Goal: Task Accomplishment & Management: Use online tool/utility

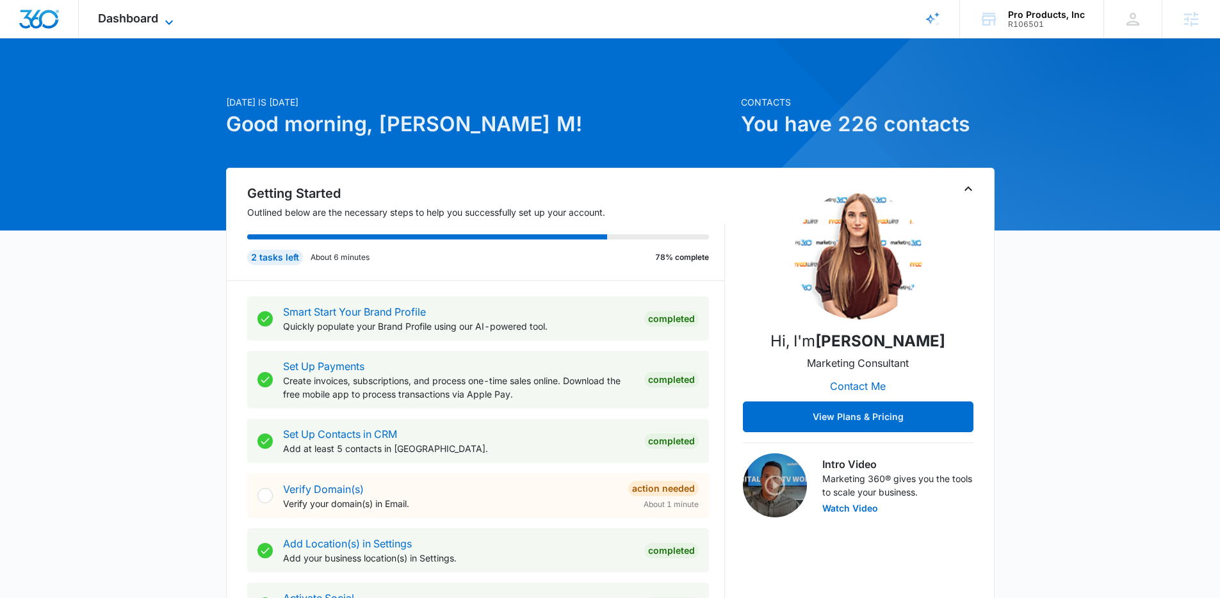
click at [157, 15] on span "Dashboard" at bounding box center [128, 18] width 60 height 13
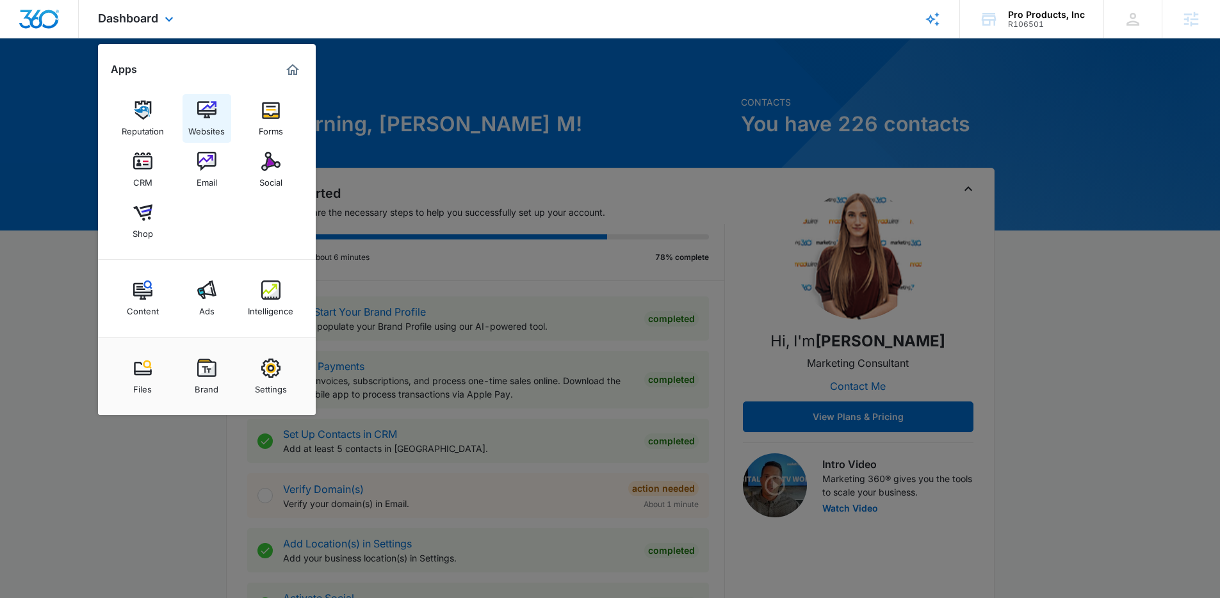
click at [196, 122] on div "Websites" at bounding box center [206, 128] width 37 height 17
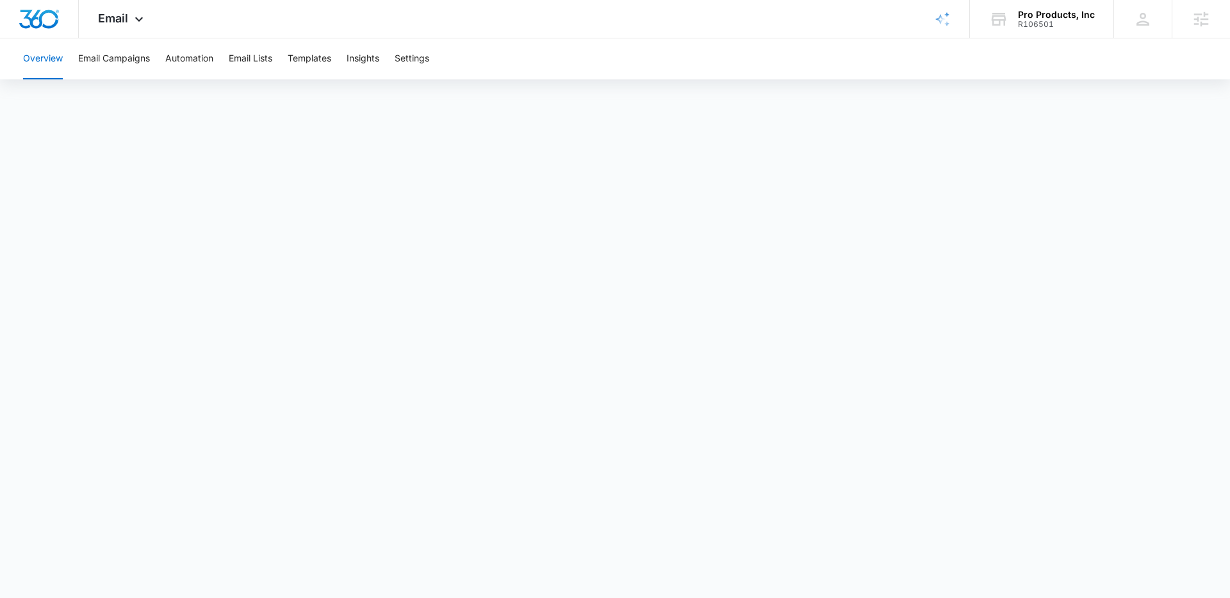
click at [434, 56] on div "Overview Email Campaigns Automation Email Lists Templates Insights Settings" at bounding box center [614, 58] width 1199 height 41
click at [429, 58] on button "Settings" at bounding box center [412, 58] width 35 height 41
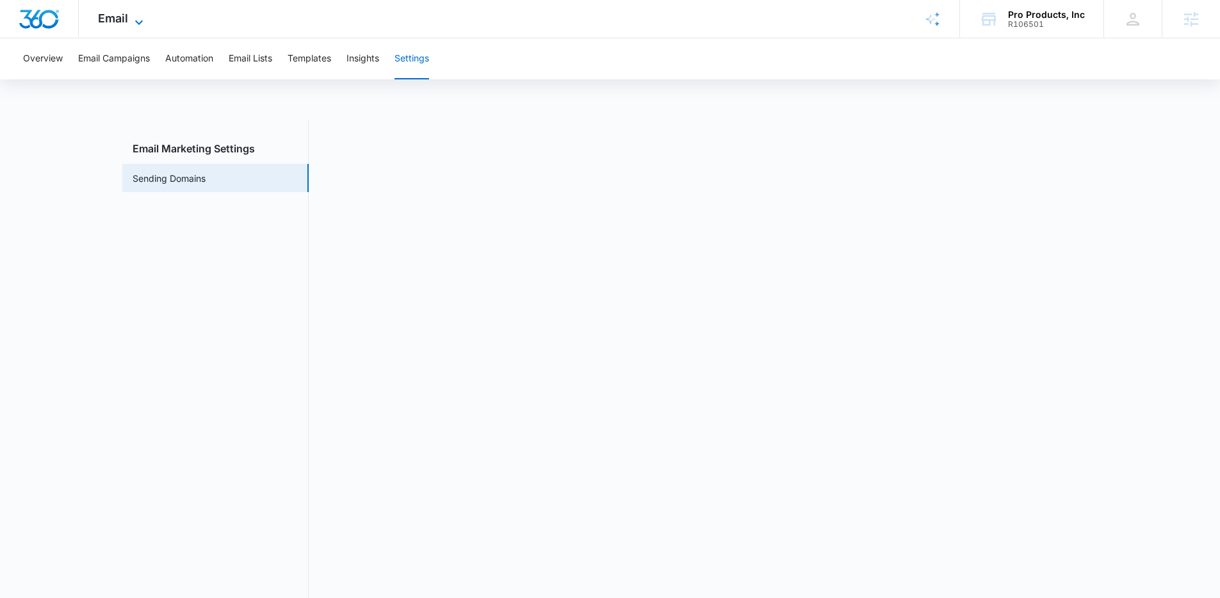
click at [140, 20] on icon at bounding box center [138, 22] width 15 height 15
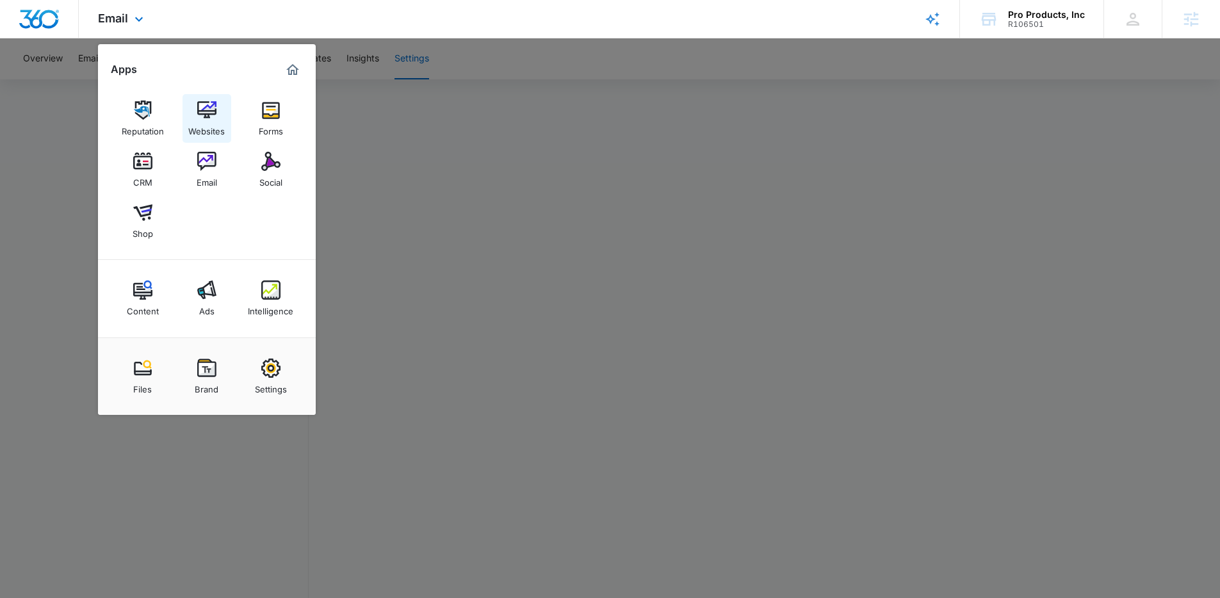
click at [207, 112] on img at bounding box center [206, 110] width 19 height 19
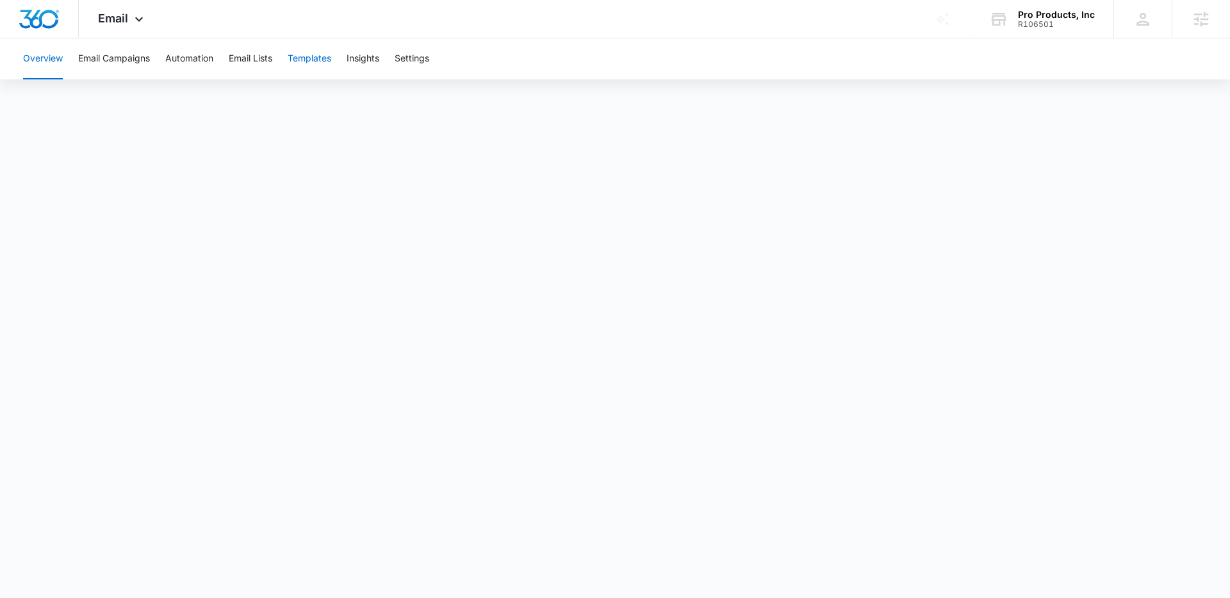
click at [316, 60] on button "Templates" at bounding box center [310, 58] width 44 height 41
click at [118, 33] on div "Email Apps Reputation Websites Forms CRM Email Social Shop Content Ads Intellig…" at bounding box center [122, 19] width 87 height 38
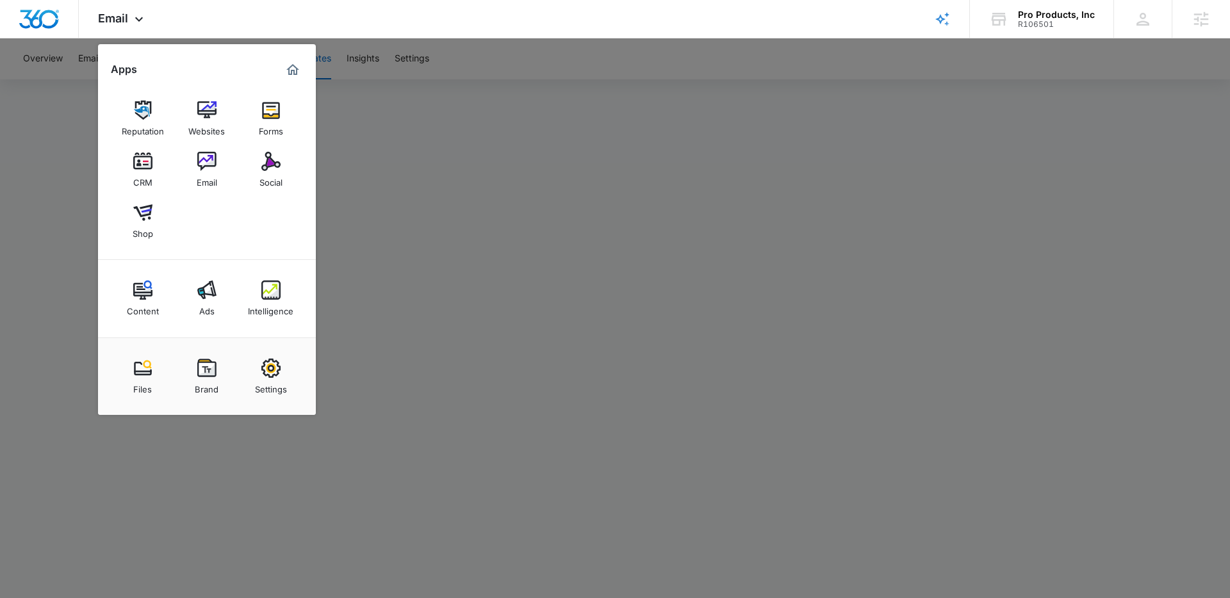
click at [441, 69] on div at bounding box center [615, 299] width 1230 height 598
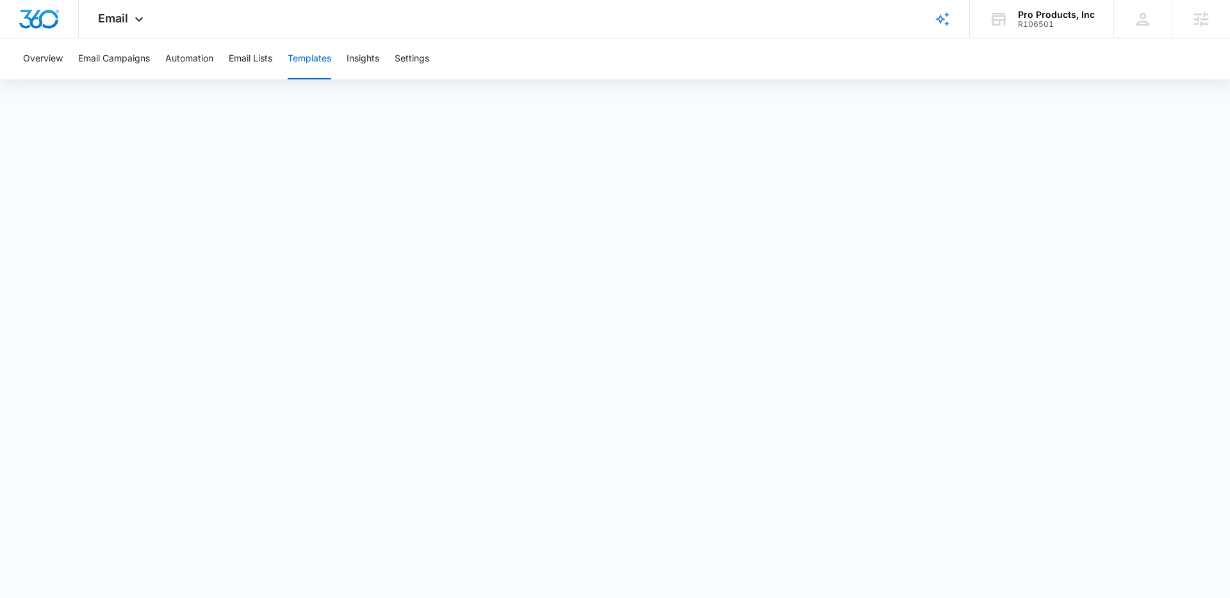
click at [433, 63] on div "Overview Email Campaigns Automation Email Lists Templates Insights Settings" at bounding box center [614, 58] width 1199 height 41
click at [425, 60] on button "Settings" at bounding box center [412, 58] width 35 height 41
click at [206, 172] on link "Sending Domains" at bounding box center [169, 178] width 73 height 13
click at [234, 9] on div "Email Apps Reputation Websites Forms CRM Email Social Shop Content Ads Intellig…" at bounding box center [610, 19] width 1220 height 38
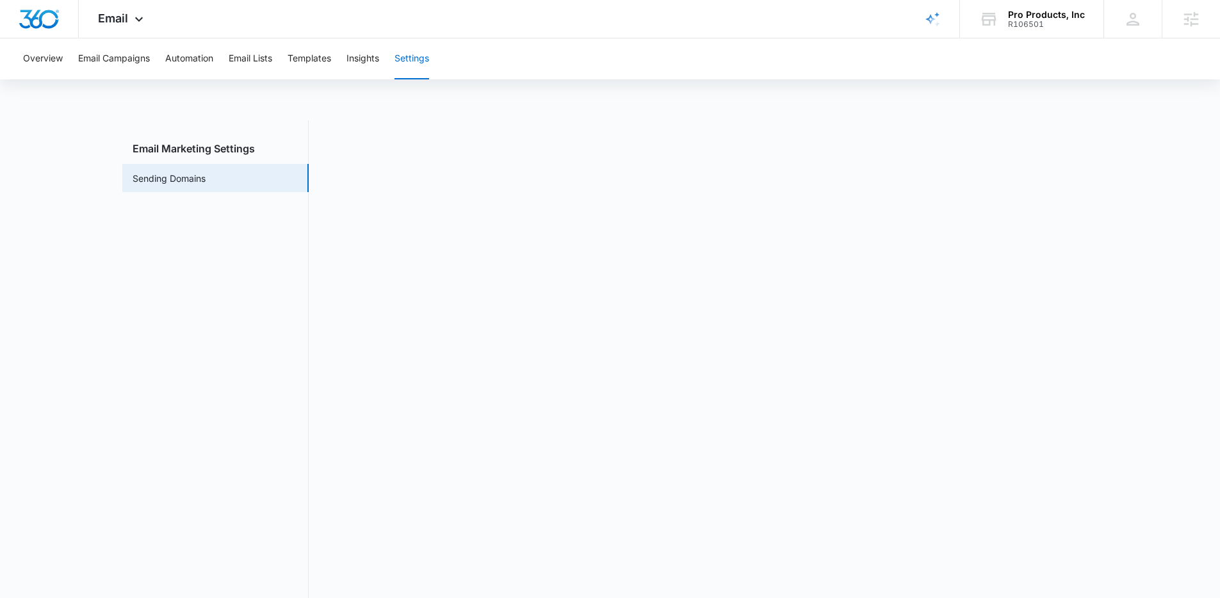
click at [250, 363] on nav "Email Marketing Settings Sending Domains" at bounding box center [215, 365] width 186 height 491
click at [128, 19] on div "Email Apps Reputation Websites Forms CRM Email Social Shop Content Ads Intellig…" at bounding box center [122, 19] width 87 height 38
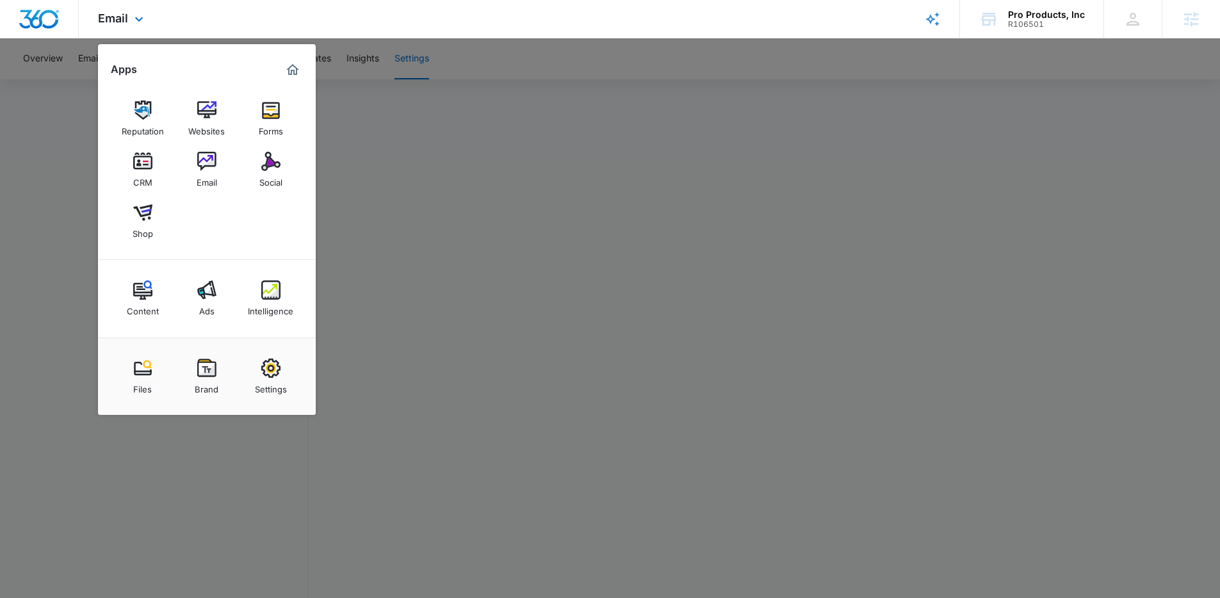
click at [311, 104] on div "Reputation Websites Forms CRM Email Social Shop" at bounding box center [207, 170] width 218 height 180
click at [265, 111] on img at bounding box center [270, 110] width 19 height 19
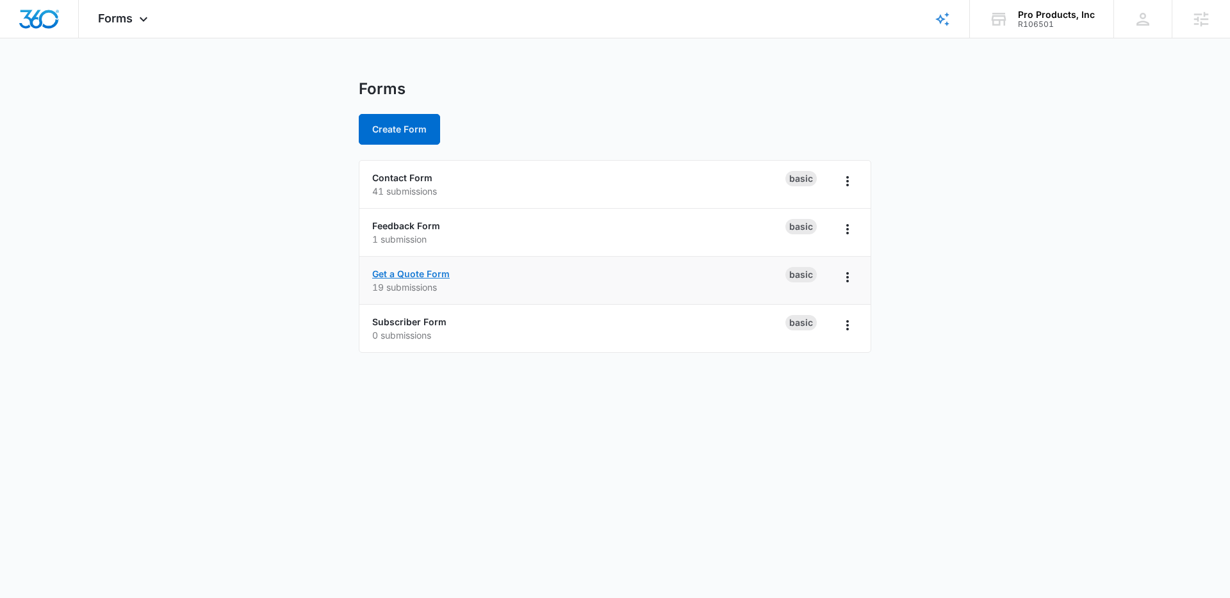
click at [405, 271] on link "Get a Quote Form" at bounding box center [411, 273] width 78 height 11
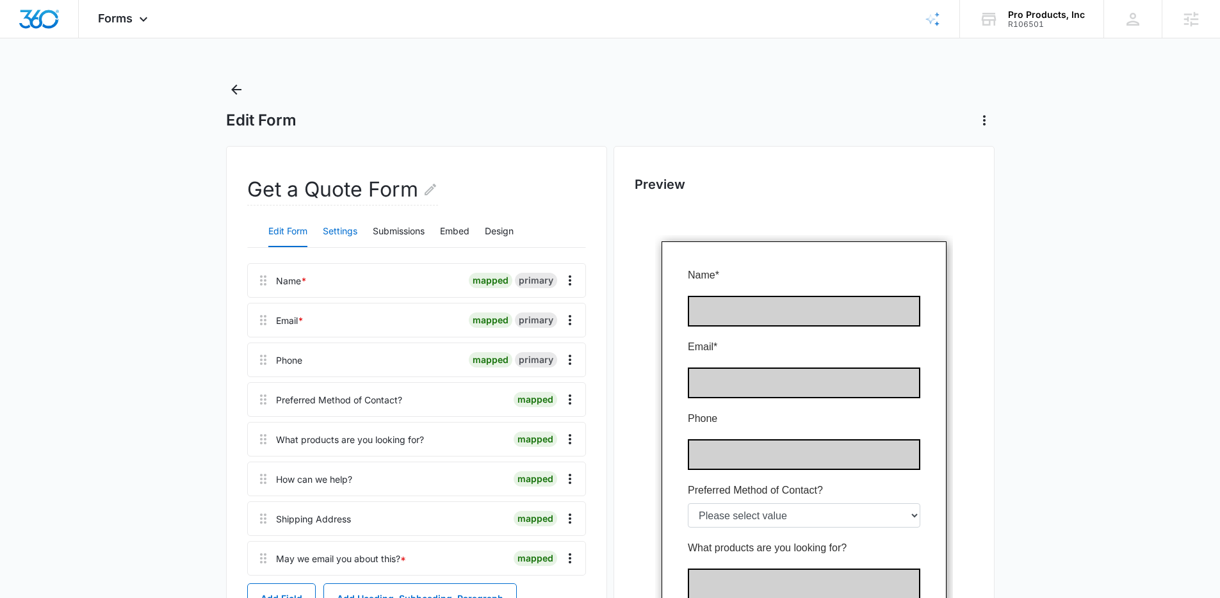
click at [340, 239] on button "Settings" at bounding box center [340, 231] width 35 height 31
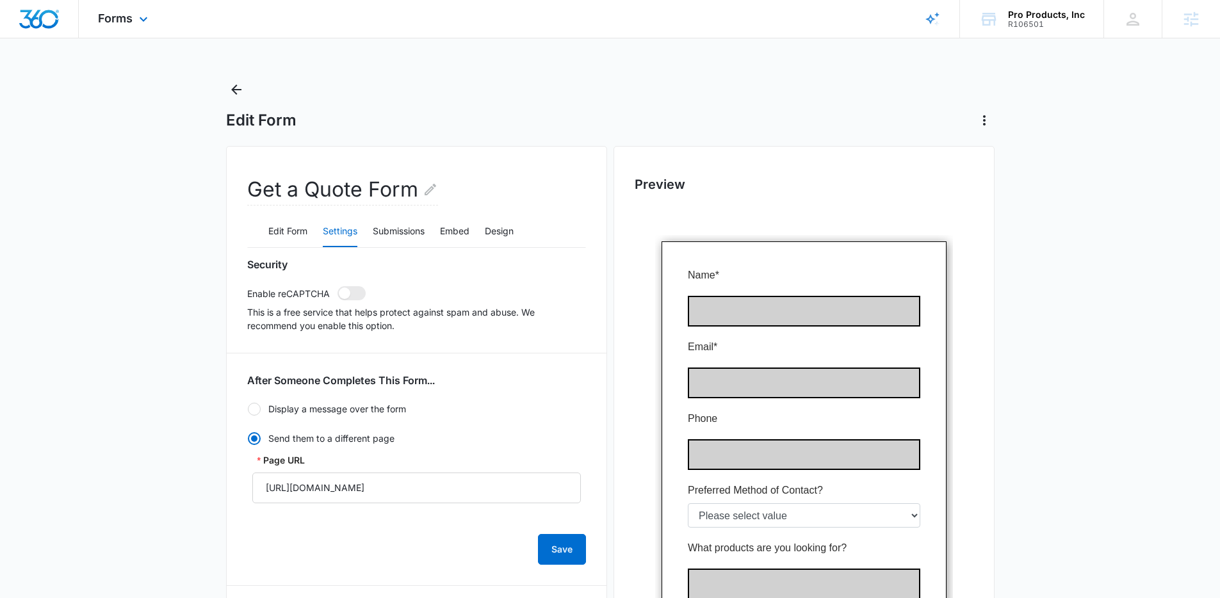
click at [133, 20] on div "Forms Apps Reputation Websites Forms CRM Email Social Shop Content Ads Intellig…" at bounding box center [125, 19] width 92 height 38
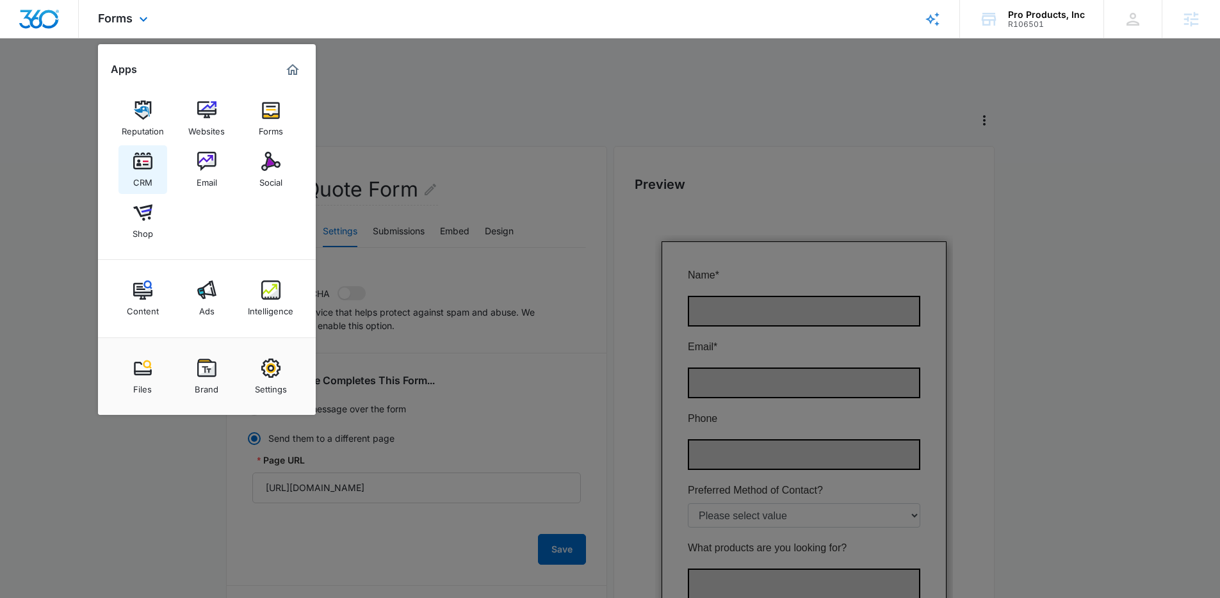
click at [138, 177] on div "CRM" at bounding box center [142, 179] width 19 height 17
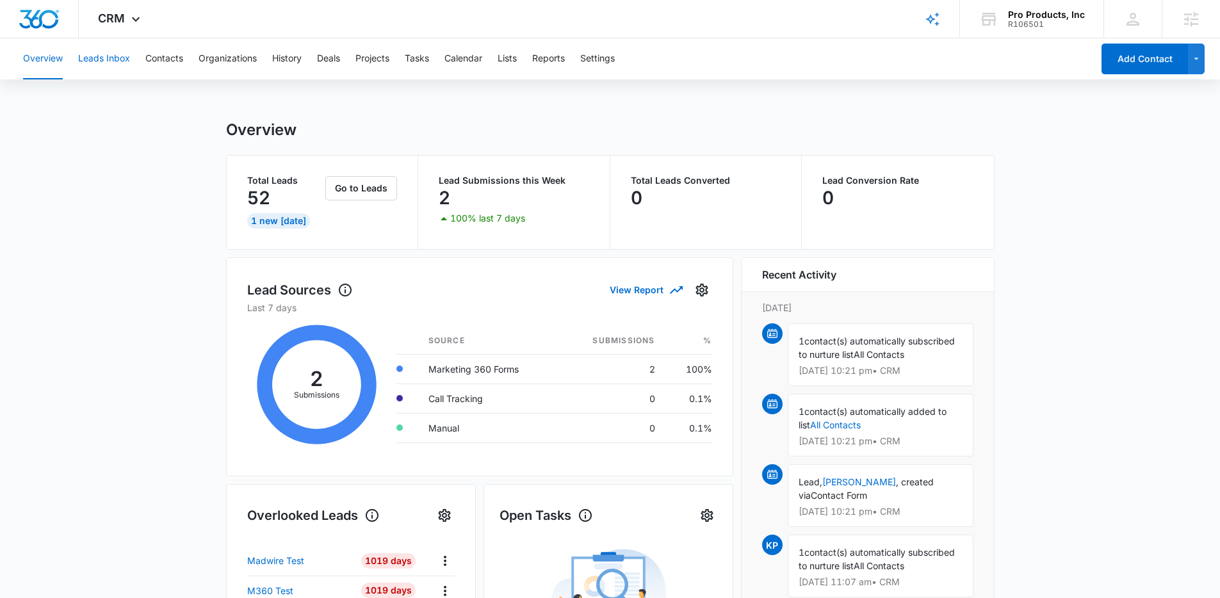
click at [114, 56] on button "Leads Inbox" at bounding box center [104, 58] width 52 height 41
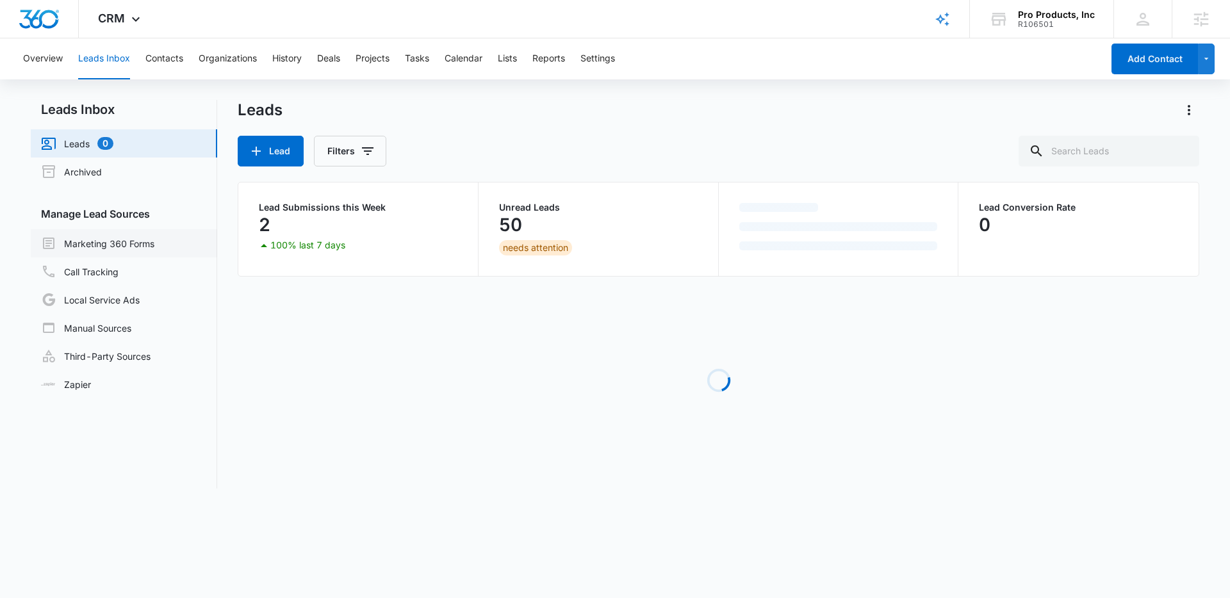
click at [143, 243] on link "Marketing 360 Forms" at bounding box center [97, 243] width 113 height 15
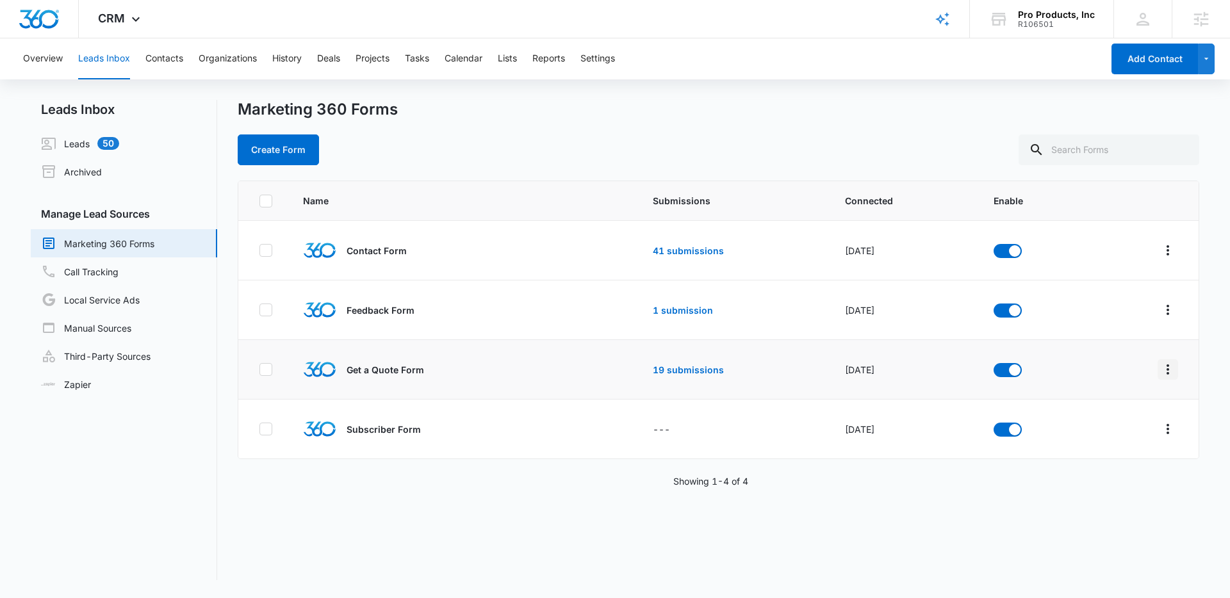
click at [1165, 378] on button "Overflow Menu" at bounding box center [1167, 369] width 20 height 20
click at [1129, 448] on div "Field Mapping" at bounding box center [1101, 443] width 72 height 9
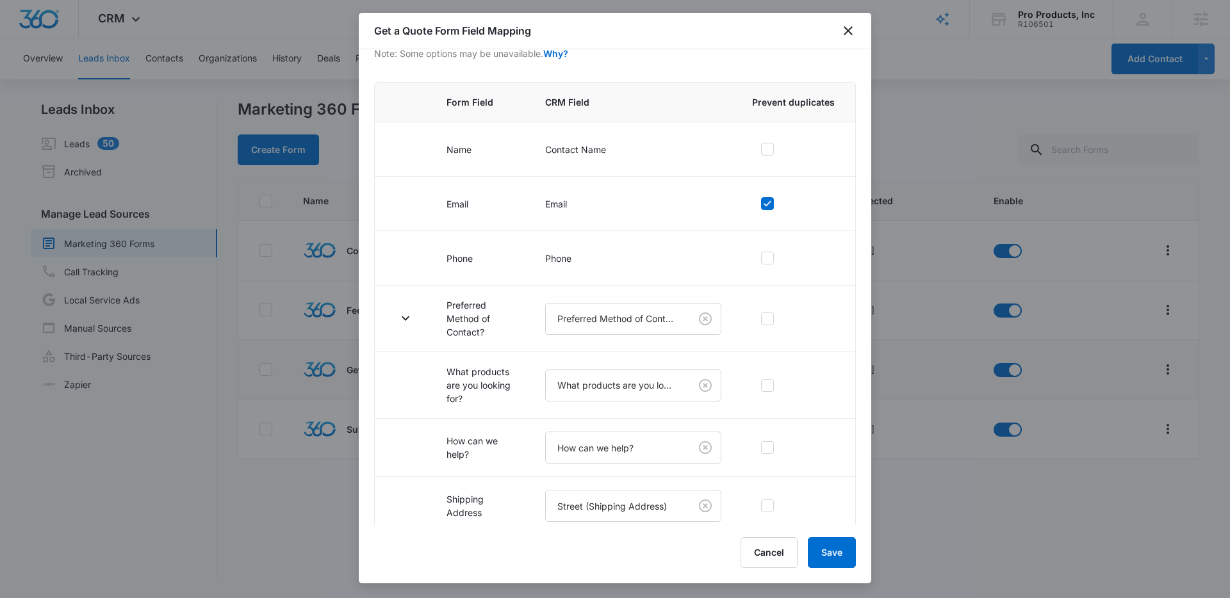
scroll to position [160, 0]
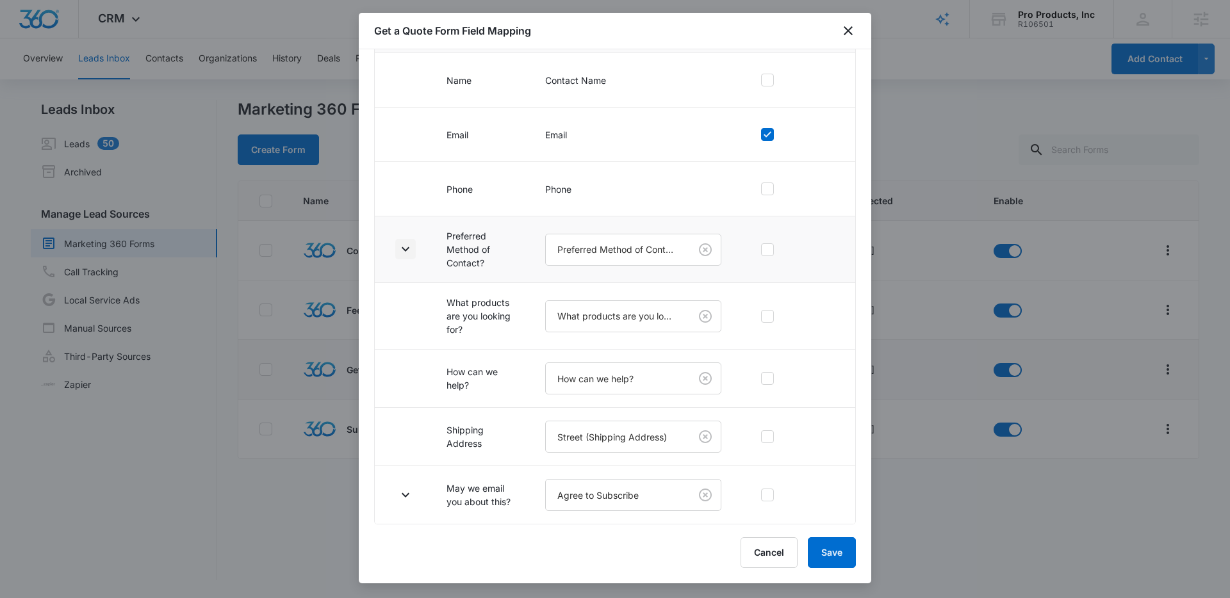
click at [404, 250] on icon "button" at bounding box center [405, 248] width 15 height 15
click at [412, 495] on icon "button" at bounding box center [405, 494] width 15 height 15
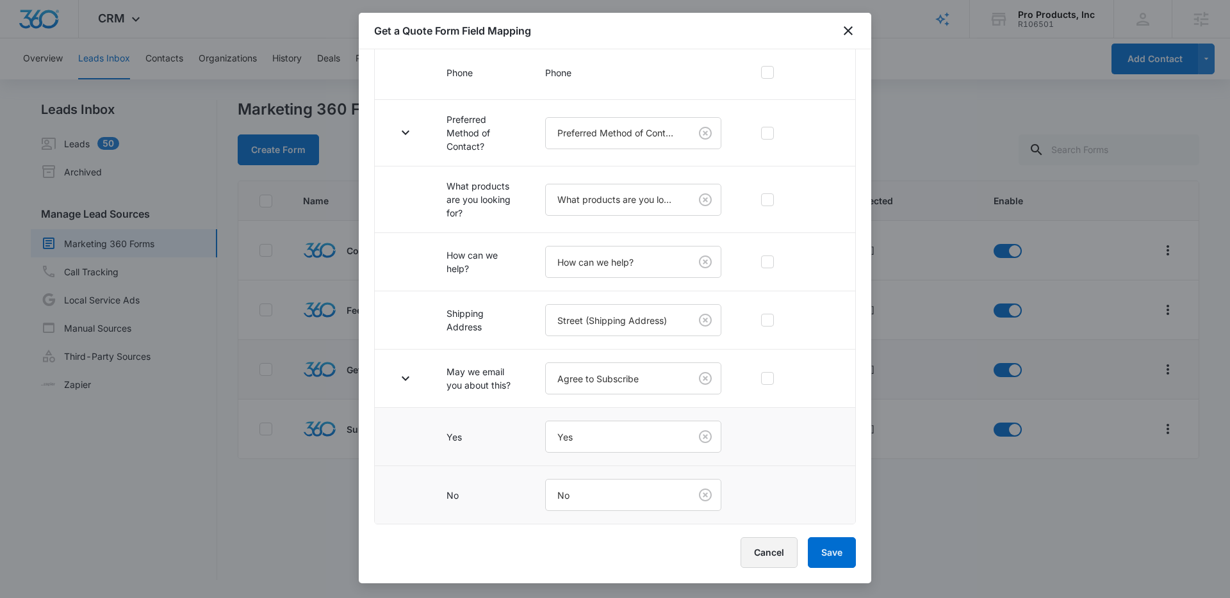
click at [754, 553] on button "Cancel" at bounding box center [768, 552] width 57 height 31
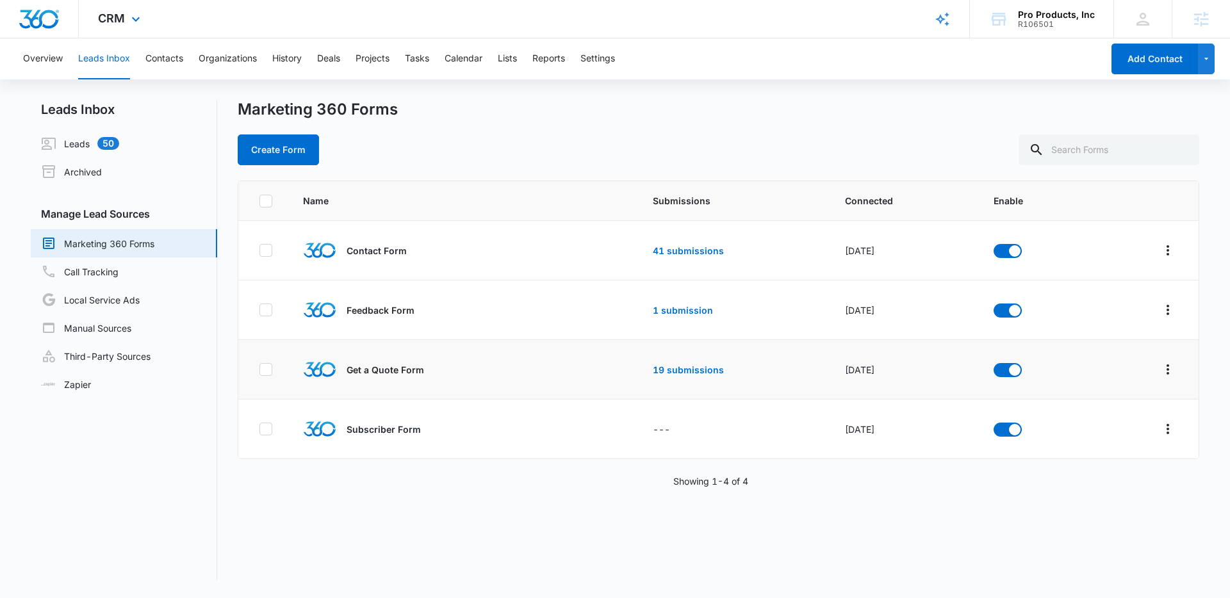
click at [128, 12] on div "CRM Apps Reputation Websites Forms CRM Email Social Shop Content Ads Intelligen…" at bounding box center [121, 19] width 84 height 38
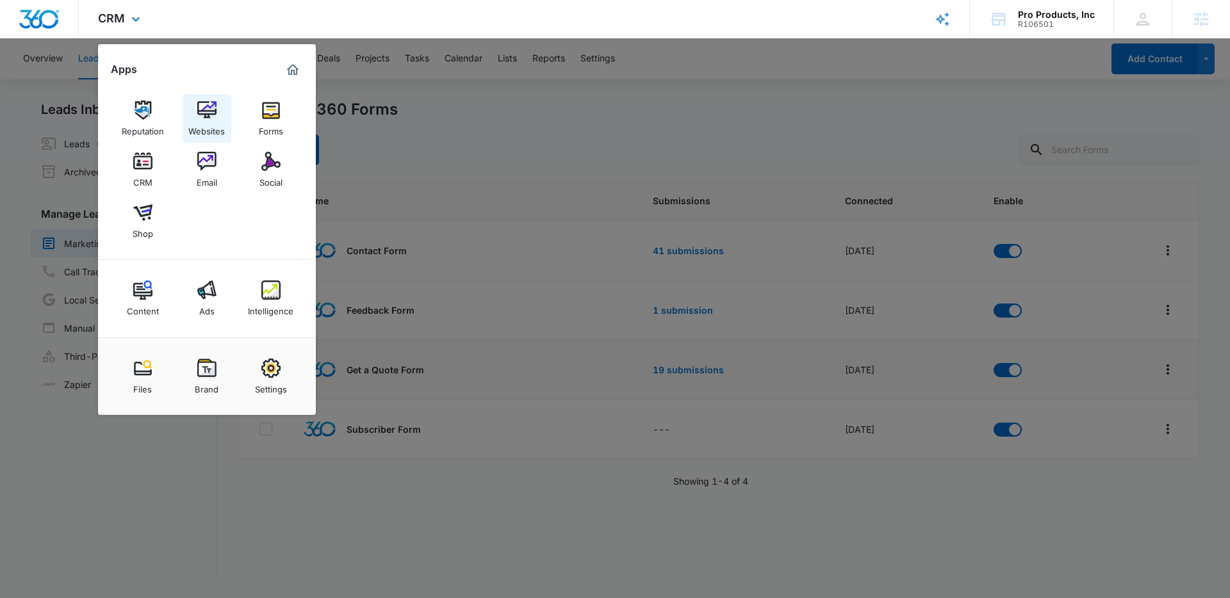
click at [212, 134] on div "Websites" at bounding box center [206, 128] width 37 height 17
